Goal: Information Seeking & Learning: Learn about a topic

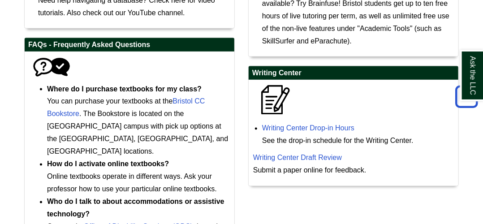
scroll to position [445, 0]
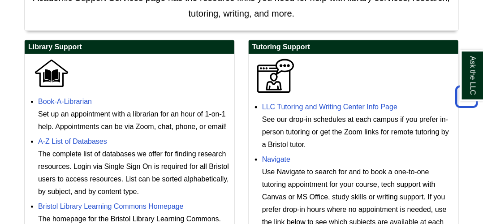
scroll to position [269, 0]
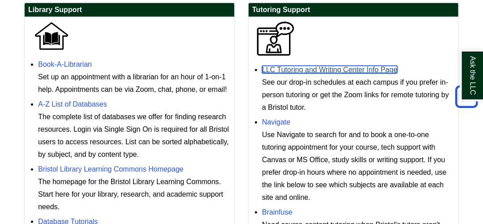
click at [327, 73] on link "LLC Tutoring and Writing Center Info Page" at bounding box center [329, 70] width 135 height 8
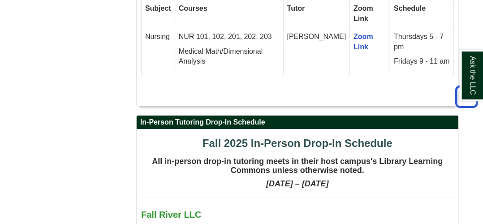
scroll to position [2329, 0]
